Goal: Check status: Check status

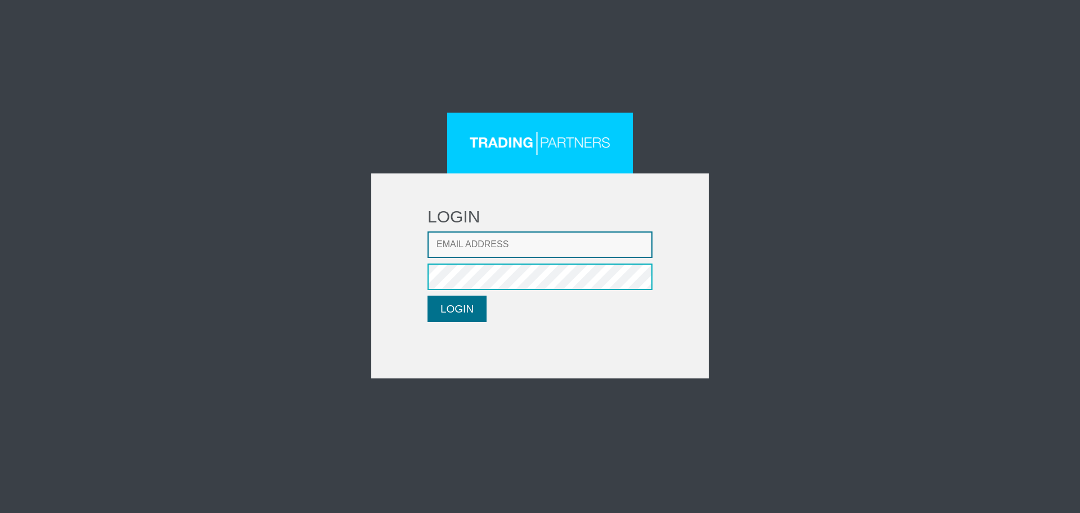
type input "[EMAIL_ADDRESS][DOMAIN_NAME]"
click at [452, 315] on button "LOGIN" at bounding box center [457, 308] width 59 height 26
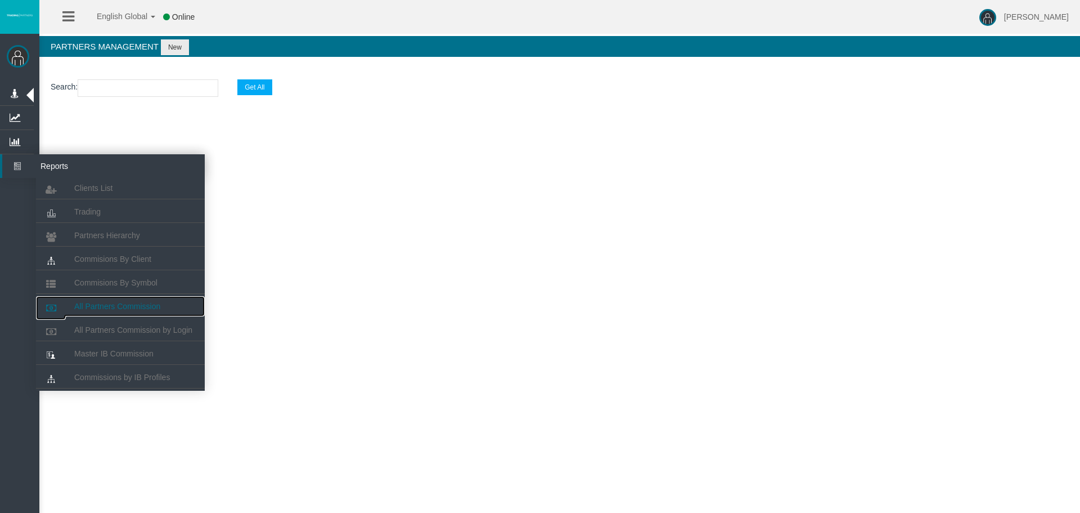
click at [129, 308] on span "All Partners Commission" at bounding box center [117, 306] width 86 height 9
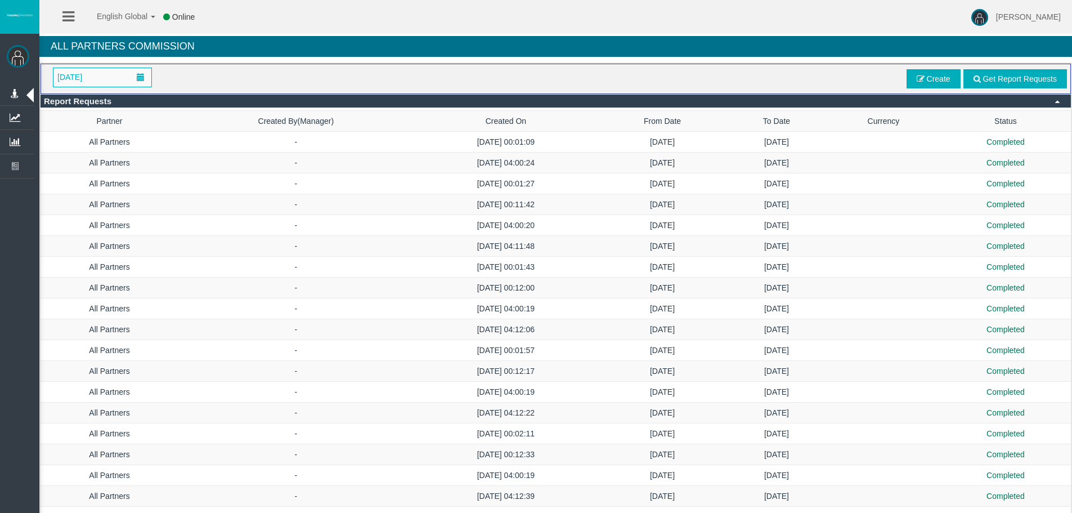
click at [225, 70] on div "January 2025" at bounding box center [214, 78] width 341 height 20
click at [137, 74] on span at bounding box center [141, 77] width 8 height 8
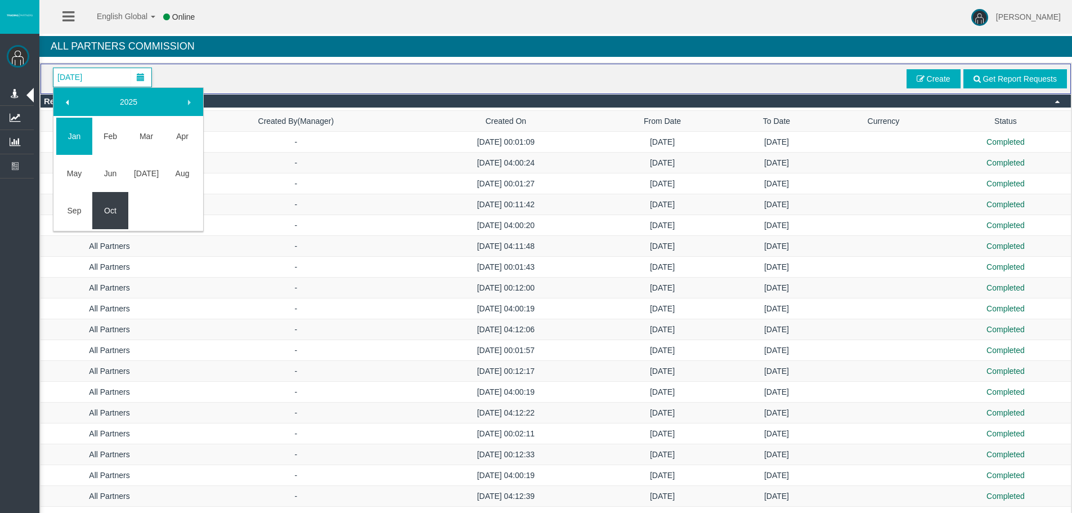
click at [109, 217] on link "Oct" at bounding box center [110, 210] width 36 height 20
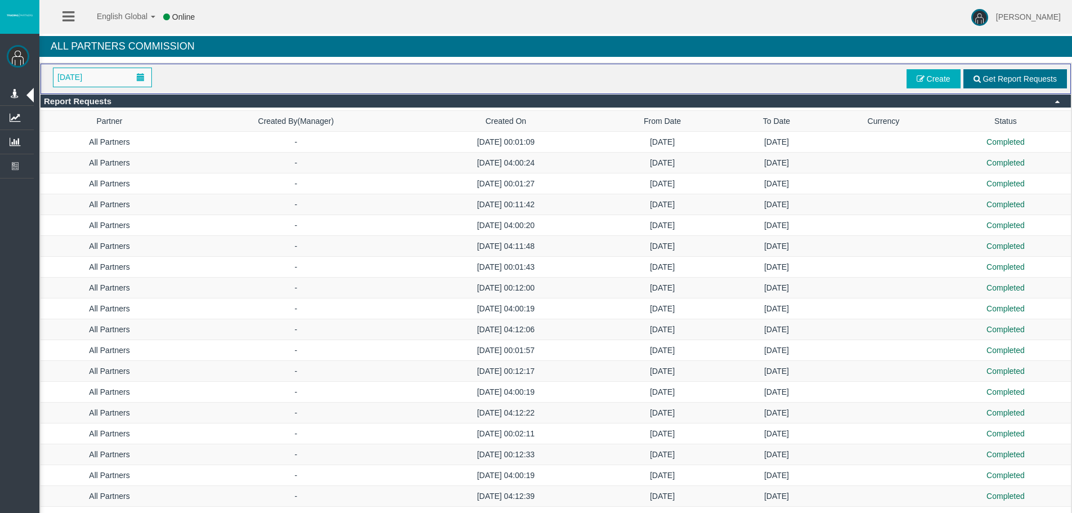
click at [1022, 80] on span "Get Report Requests" at bounding box center [1019, 78] width 74 height 9
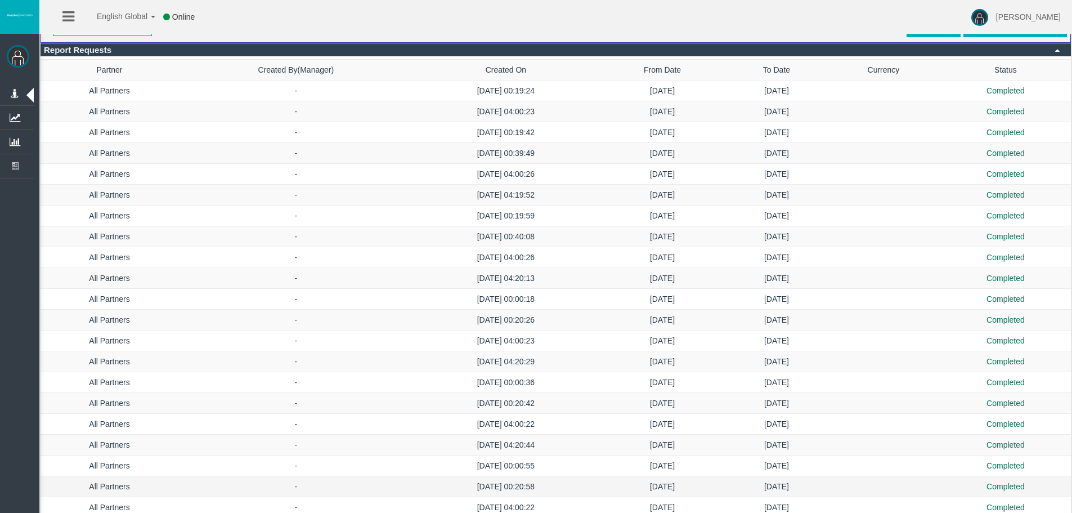
scroll to position [92, 0]
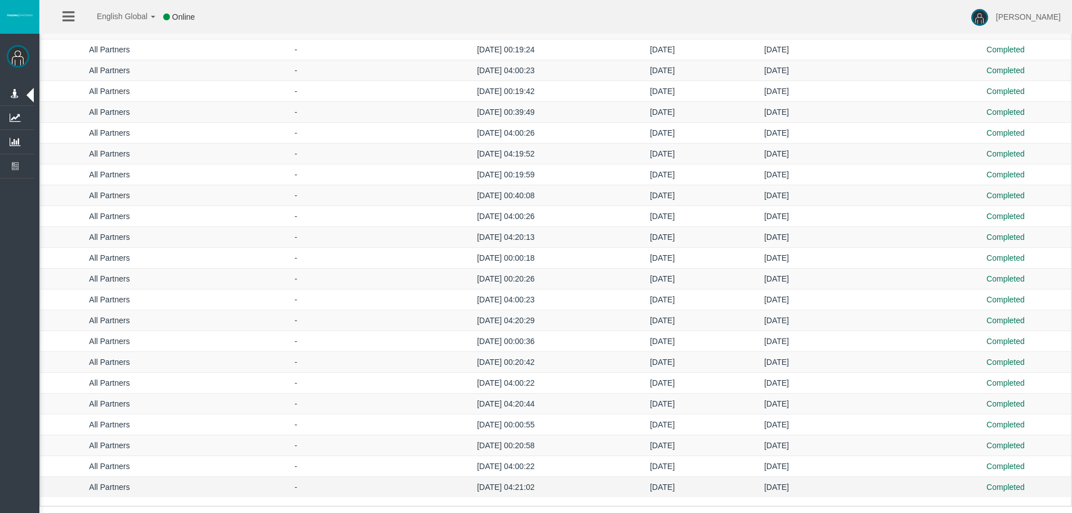
click at [213, 483] on td "-" at bounding box center [295, 487] width 235 height 21
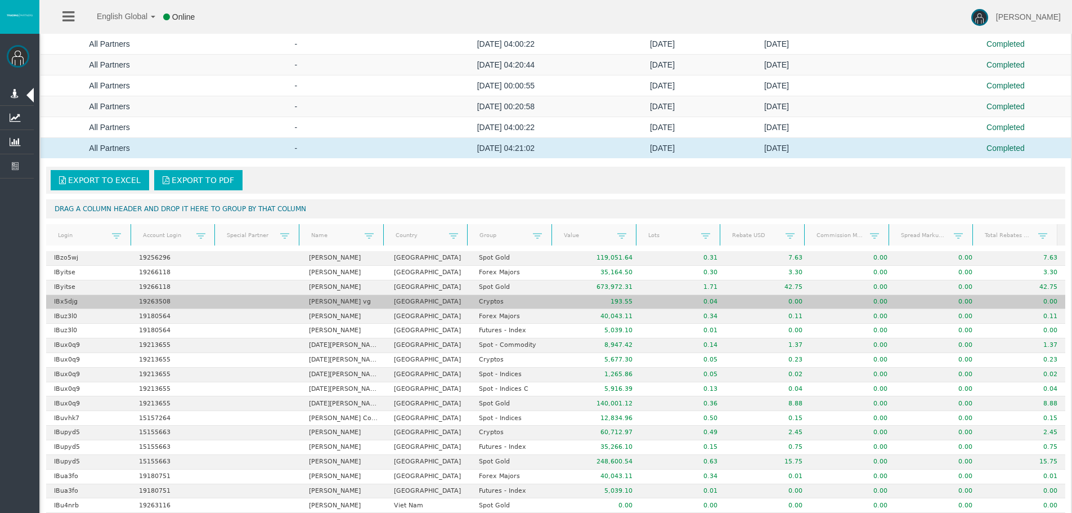
scroll to position [486, 0]
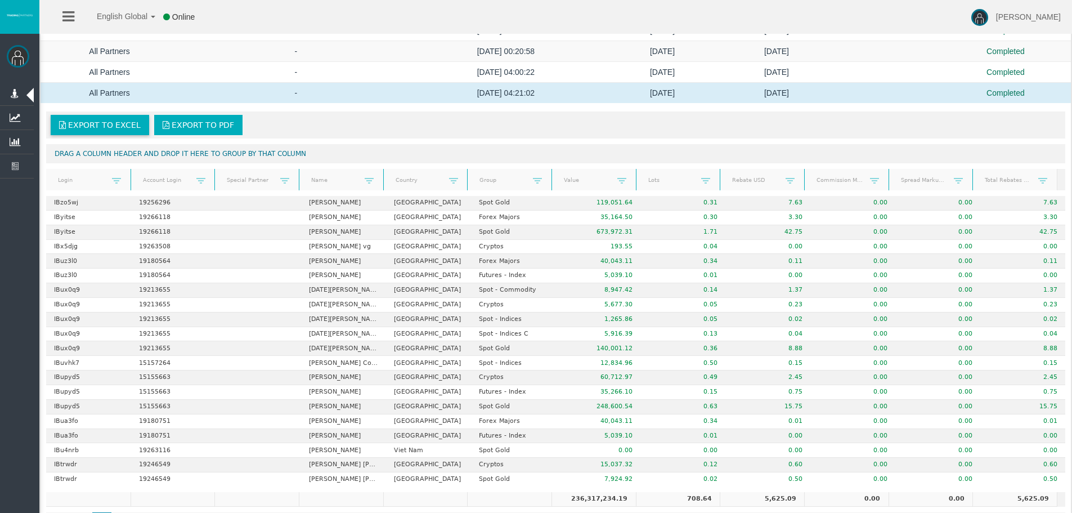
click at [116, 132] on link "Export to Excel" at bounding box center [100, 125] width 98 height 20
